Goal: Task Accomplishment & Management: Use online tool/utility

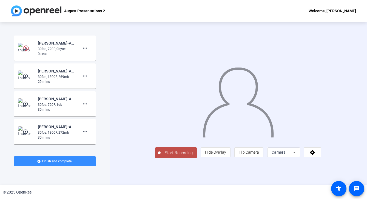
click at [26, 76] on mat-icon "play_circle_outline" at bounding box center [26, 75] width 7 height 5
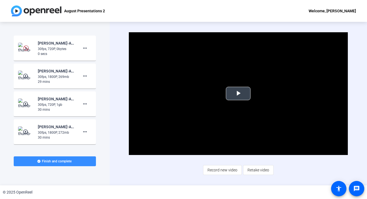
click at [238, 94] on span "Video Player" at bounding box center [238, 94] width 0 height 0
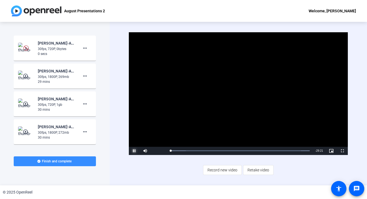
click at [134, 151] on span "Video Player" at bounding box center [134, 151] width 11 height 0
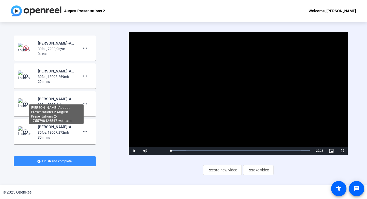
click at [50, 114] on div "[PERSON_NAME]-August Presentations 2-August Presentations 2-1755798426547-webcam" at bounding box center [56, 115] width 55 height 20
click at [44, 99] on div "[PERSON_NAME]-August Presentations 2-August Presentations 2-1755798426547-webcam" at bounding box center [56, 99] width 37 height 7
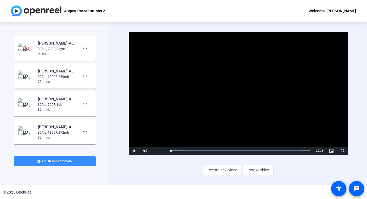
click at [48, 105] on div "30fps, 720P, 1gb" at bounding box center [56, 104] width 37 height 5
click at [25, 108] on img at bounding box center [26, 104] width 16 height 11
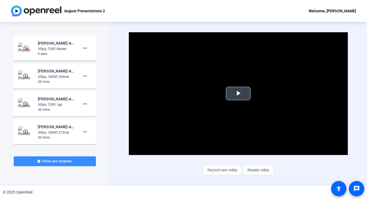
click at [238, 94] on span "Video Player" at bounding box center [238, 94] width 0 height 0
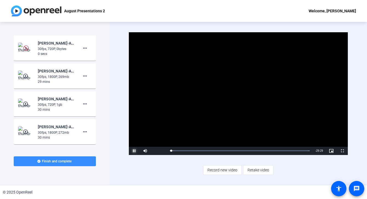
click at [134, 151] on span "Video Player" at bounding box center [134, 151] width 11 height 0
click at [86, 132] on mat-icon "more_horiz" at bounding box center [85, 132] width 7 height 7
click at [59, 148] on div at bounding box center [183, 99] width 367 height 199
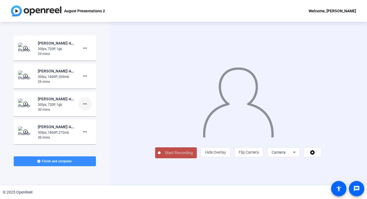
click at [86, 105] on mat-icon "more_horiz" at bounding box center [85, 104] width 7 height 7
click at [90, 113] on span "Delete clip" at bounding box center [94, 115] width 22 height 7
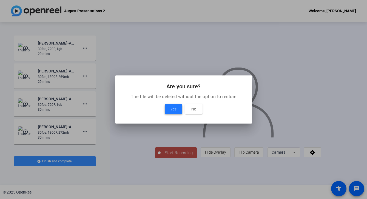
click at [171, 110] on span "Yes" at bounding box center [173, 109] width 6 height 7
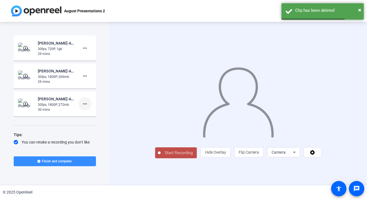
click at [85, 104] on mat-icon "more_horiz" at bounding box center [85, 104] width 7 height 7
click at [87, 114] on span "Delete clip" at bounding box center [94, 115] width 22 height 7
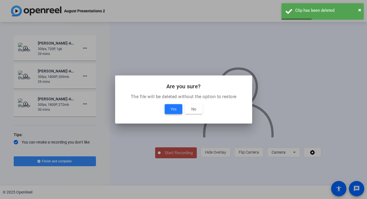
click at [173, 112] on span "Yes" at bounding box center [173, 109] width 6 height 7
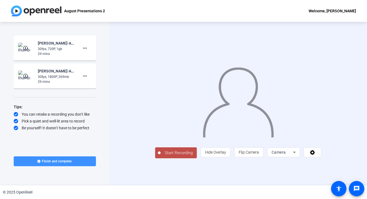
click at [50, 160] on span "Finish and complete" at bounding box center [57, 161] width 30 height 4
